Goal: Find specific page/section: Find specific page/section

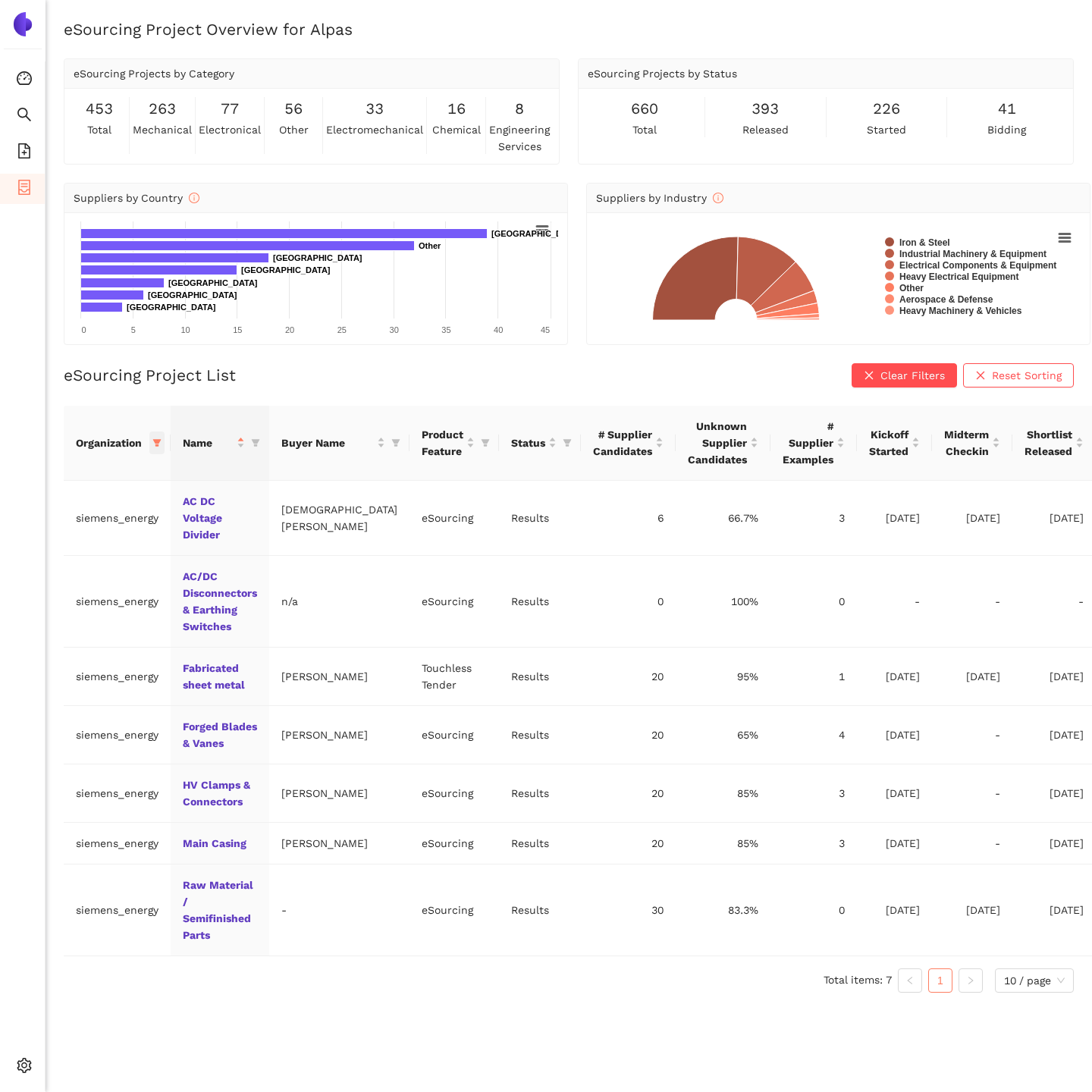
click at [151, 454] on span at bounding box center [157, 443] width 16 height 23
click at [33, 712] on span "Reset" at bounding box center [40, 710] width 29 height 16
checkbox input "false"
click at [61, 489] on div at bounding box center [103, 477] width 177 height 37
click at [54, 479] on input "text" at bounding box center [109, 476] width 133 height 16
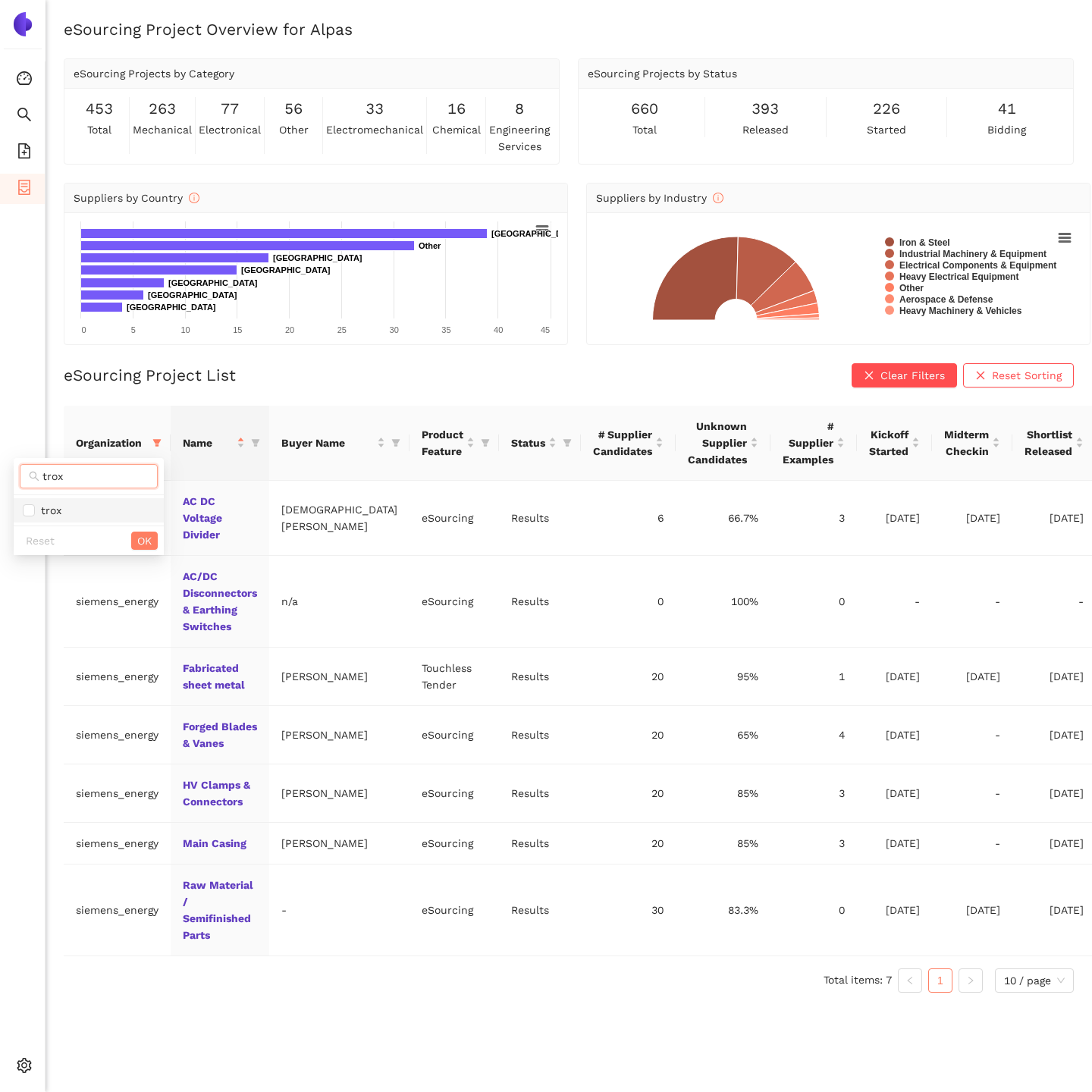
type input "trox"
click at [40, 510] on span "trox" at bounding box center [48, 511] width 26 height 12
checkbox input "true"
click at [145, 539] on span "OK" at bounding box center [144, 541] width 15 height 16
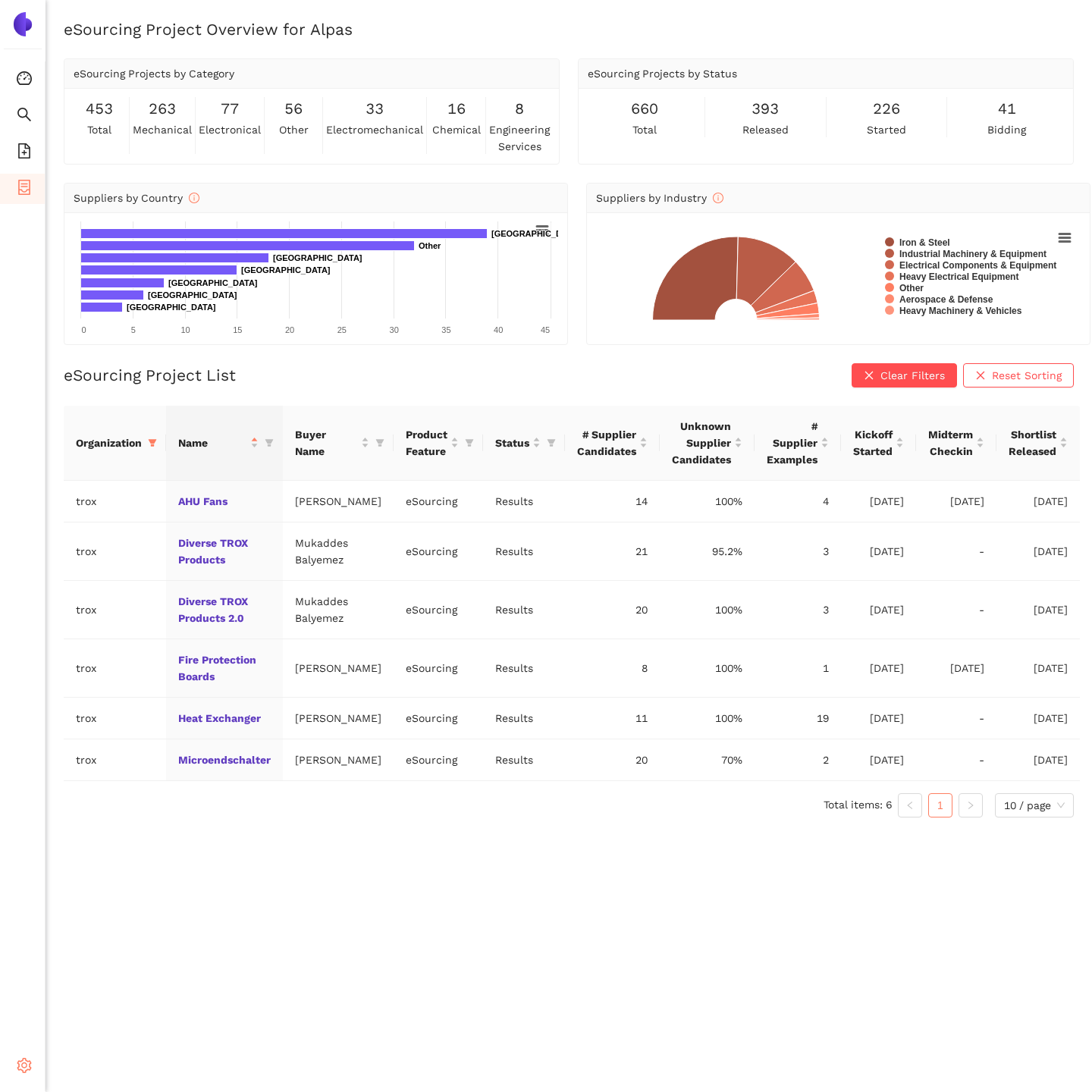
click at [14, 1067] on div "Settings" at bounding box center [23, 1068] width 46 height 30
click at [125, 953] on span "Internal Area" at bounding box center [110, 958] width 68 height 12
